Goal: Register for event/course

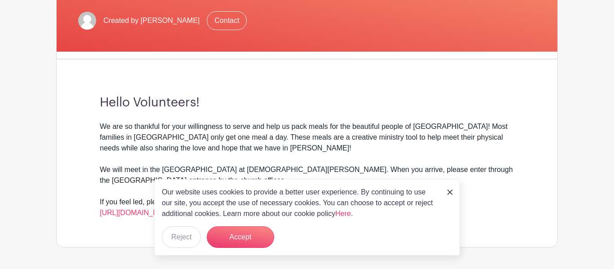
scroll to position [185, 0]
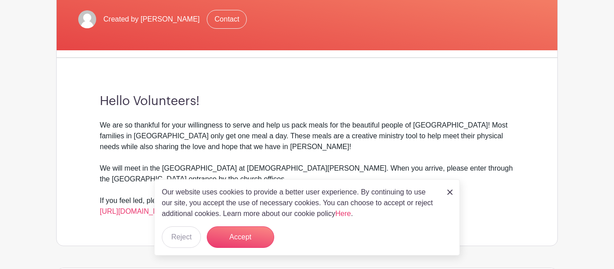
click at [447, 191] on img at bounding box center [449, 192] width 5 height 5
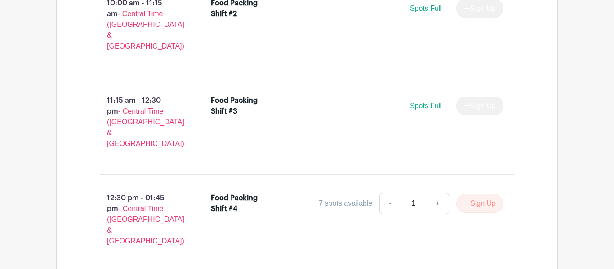
scroll to position [729, 0]
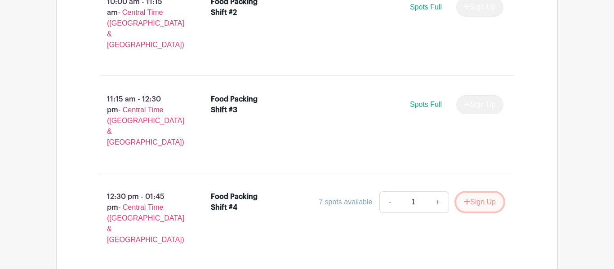
click at [459, 193] on button "Sign Up" at bounding box center [479, 202] width 47 height 19
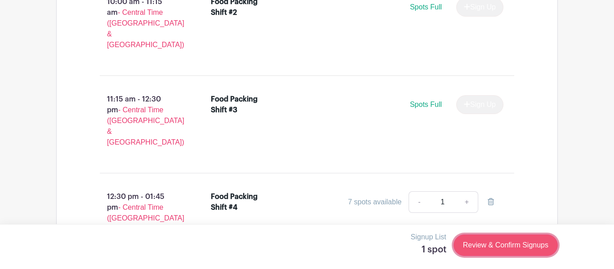
click at [505, 247] on link "Review & Confirm Signups" at bounding box center [506, 246] width 104 height 22
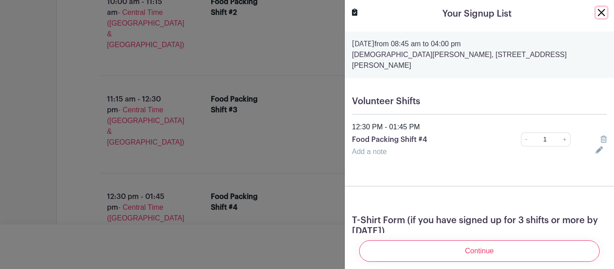
click at [602, 10] on button "Close" at bounding box center [601, 12] width 11 height 11
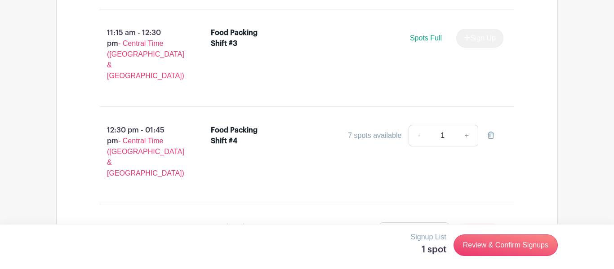
scroll to position [796, 0]
click at [435, 222] on link "+" at bounding box center [438, 233] width 22 height 22
click at [387, 222] on link "-" at bounding box center [389, 233] width 21 height 22
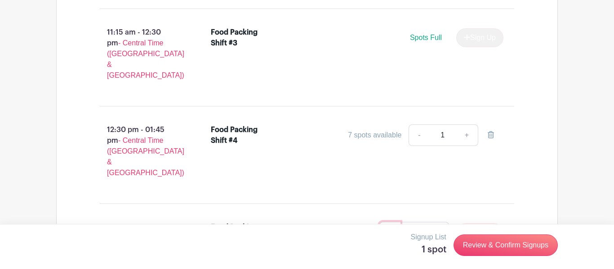
click at [387, 222] on link "-" at bounding box center [389, 233] width 21 height 22
click at [433, 222] on link "+" at bounding box center [438, 233] width 22 height 22
click at [384, 222] on link "-" at bounding box center [389, 233] width 21 height 22
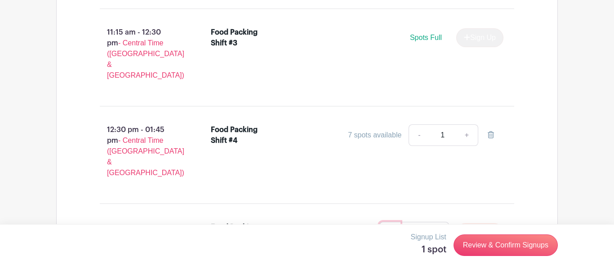
click at [382, 222] on link "-" at bounding box center [389, 233] width 21 height 22
type input "1"
click at [382, 222] on link "-" at bounding box center [389, 233] width 21 height 22
click at [466, 125] on link "+" at bounding box center [467, 136] width 22 height 22
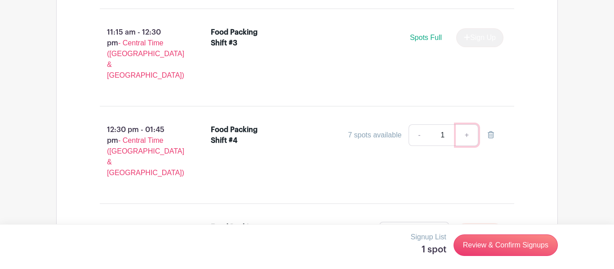
type input "2"
click at [466, 125] on link "+" at bounding box center [467, 136] width 22 height 22
type input "3"
click at [419, 125] on link "-" at bounding box center [419, 136] width 21 height 22
type input "2"
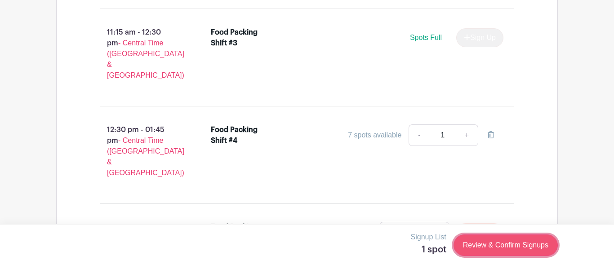
click at [482, 249] on link "Review & Confirm Signups" at bounding box center [506, 246] width 104 height 22
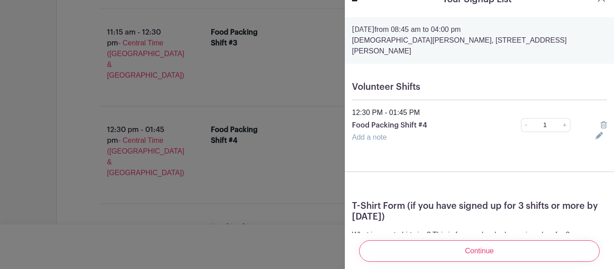
scroll to position [13, 0]
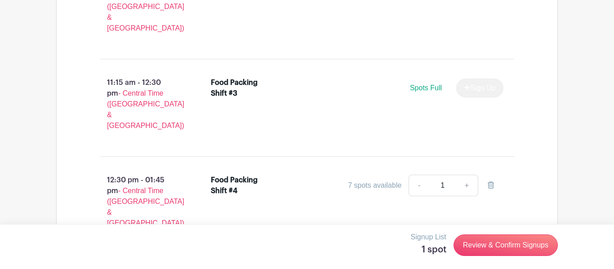
scroll to position [745, 0]
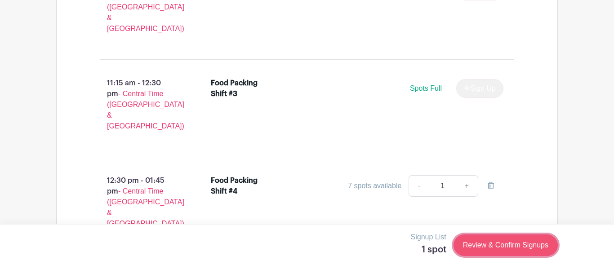
click at [475, 239] on link "Review & Confirm Signups" at bounding box center [506, 246] width 104 height 22
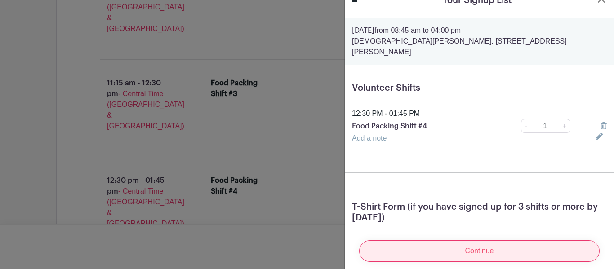
click at [471, 248] on input "Continue" at bounding box center [479, 252] width 241 height 22
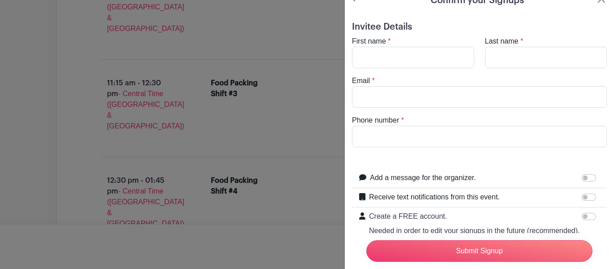
click at [374, 70] on turbo-frame "First name * Last name * Email * Phone number *" at bounding box center [479, 92] width 255 height 112
click at [364, 60] on input "First name" at bounding box center [413, 58] width 122 height 22
type input "Zoey"
click at [497, 61] on input "Last name" at bounding box center [546, 58] width 122 height 22
type input "[PERSON_NAME]"
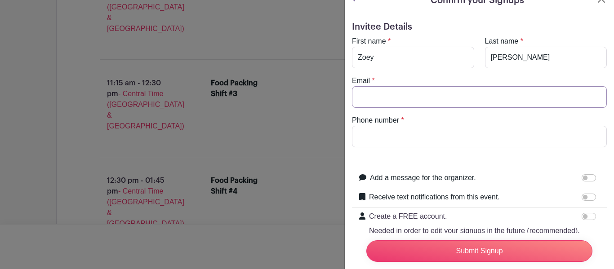
click at [459, 88] on input "Email" at bounding box center [479, 97] width 255 height 22
type input "[EMAIL_ADDRESS][DOMAIN_NAME]"
click at [445, 132] on input "Phone number" at bounding box center [479, 137] width 255 height 22
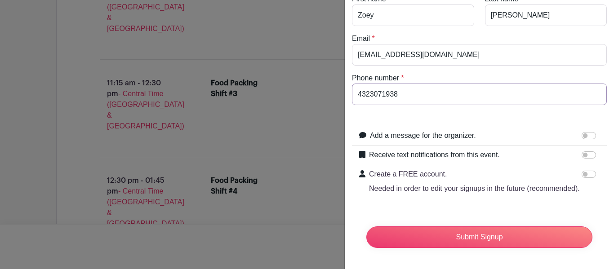
scroll to position [56, 0]
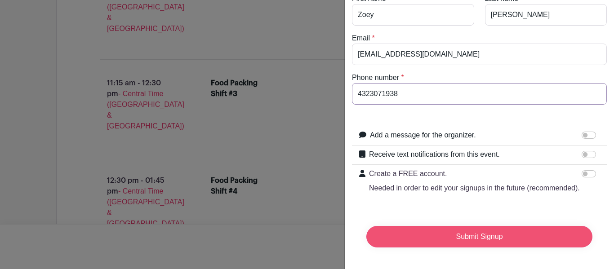
type input "4323071938"
click at [470, 240] on input "Submit Signup" at bounding box center [479, 237] width 226 height 22
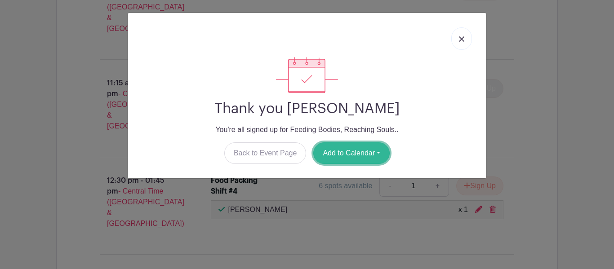
click at [353, 150] on button "Add to Calendar" at bounding box center [351, 154] width 76 height 22
